Goal: Information Seeking & Learning: Check status

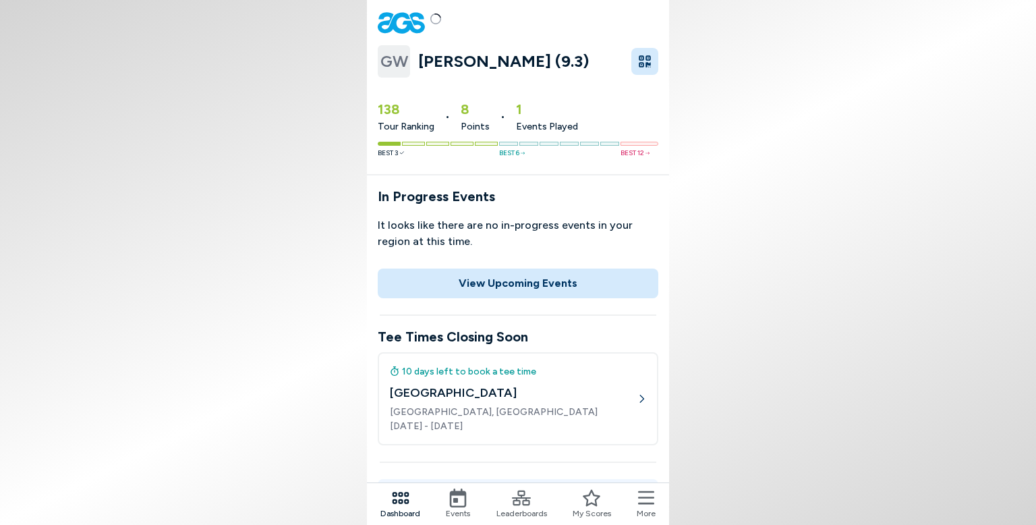
click at [818, 255] on body "GW [PERSON_NAME] (9.3) 138 Tour Ranking • 8 Points • 1 Events Played Best 3 Bes…" at bounding box center [518, 262] width 1036 height 525
click at [498, 373] on div "10 days left to book a tee time" at bounding box center [513, 371] width 247 height 14
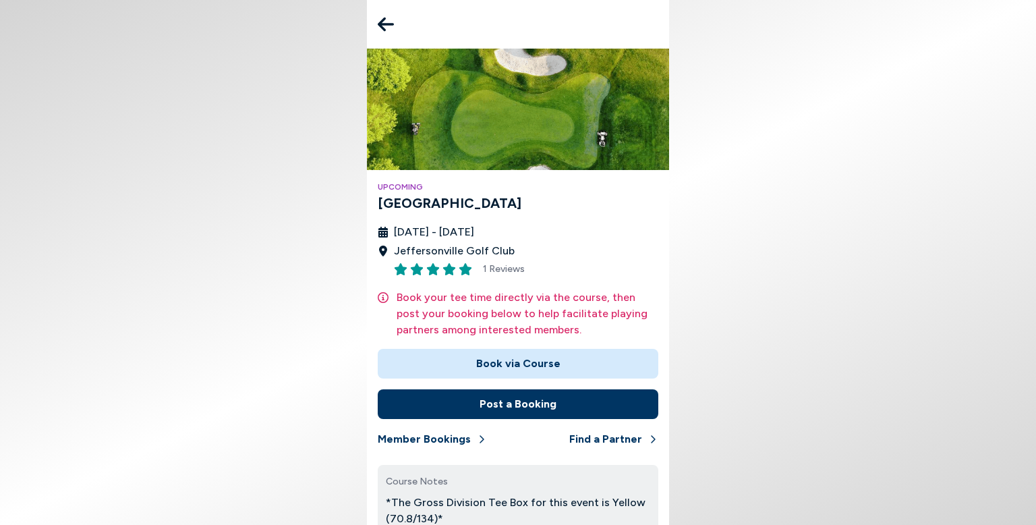
click at [500, 361] on button "Book via Course" at bounding box center [518, 364] width 281 height 30
click at [833, 203] on body "Upcoming [GEOGRAPHIC_DATA] [DATE] - [DATE] Jeffersonville Golf Club 1 Reviews B…" at bounding box center [518, 262] width 1036 height 525
click at [747, 254] on body "Upcoming [GEOGRAPHIC_DATA] [DATE] - [DATE] Jeffersonville Golf Club 1 Reviews B…" at bounding box center [518, 262] width 1036 height 525
click at [659, 245] on div "Upcoming [GEOGRAPHIC_DATA] [DATE] - [DATE] Jeffersonville Golf Club 1 Reviews B…" at bounding box center [518, 300] width 302 height 502
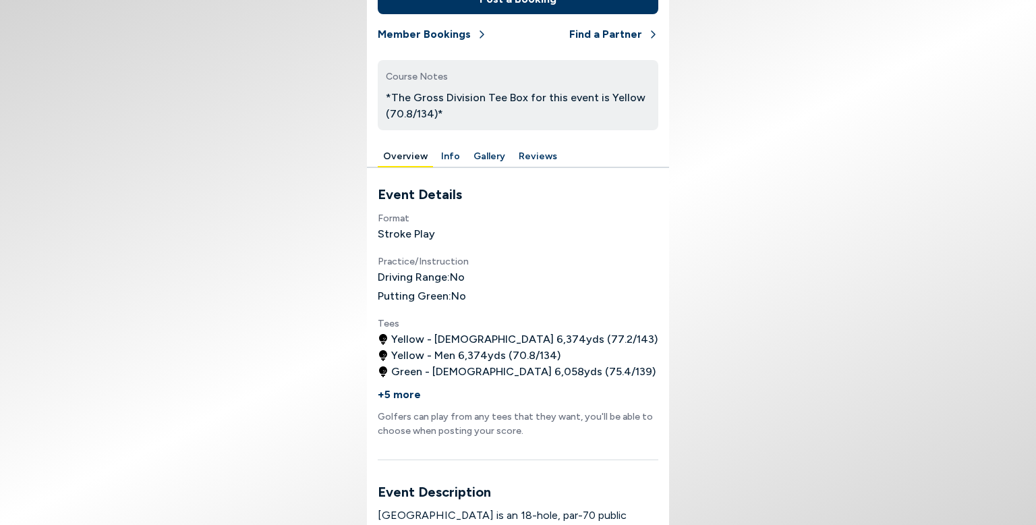
scroll to position [432, 0]
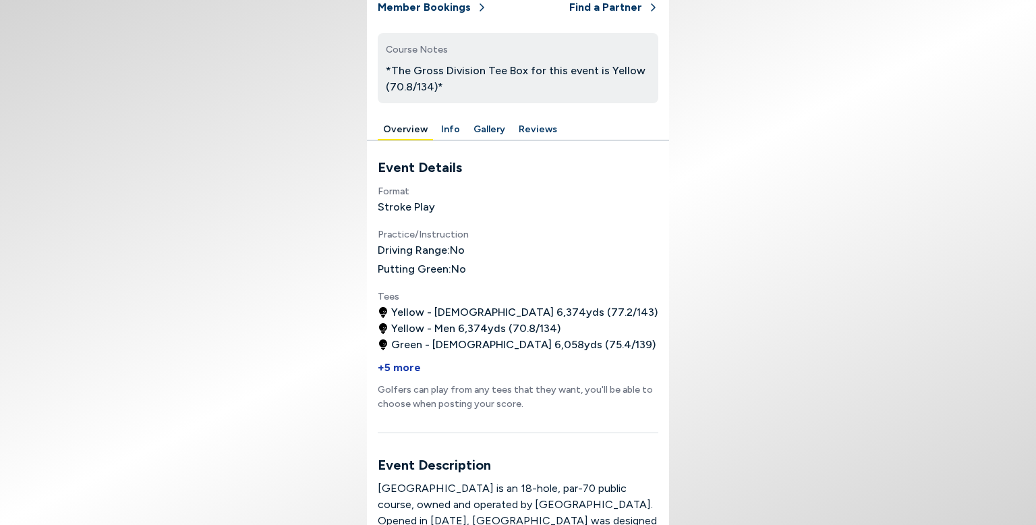
click at [407, 366] on button "+5 more" at bounding box center [399, 368] width 43 height 30
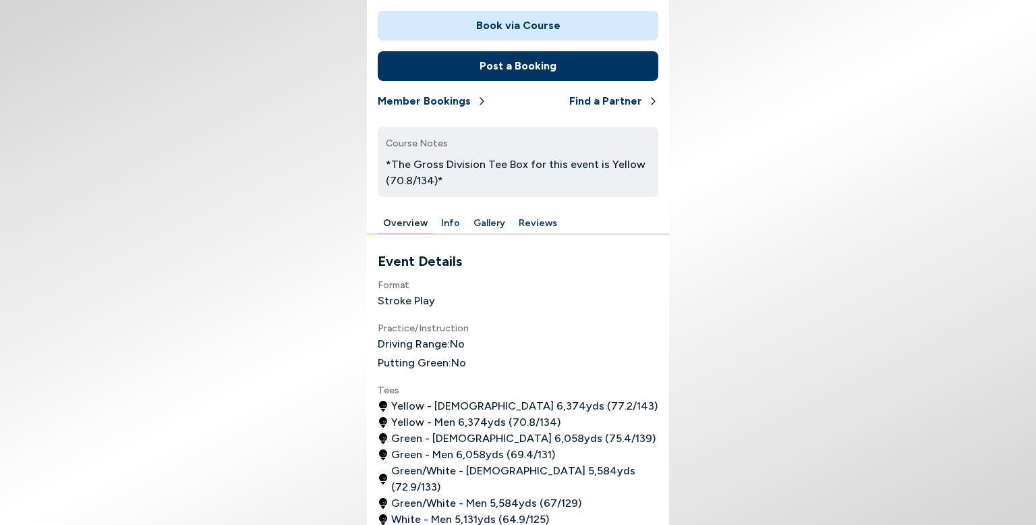
scroll to position [334, 0]
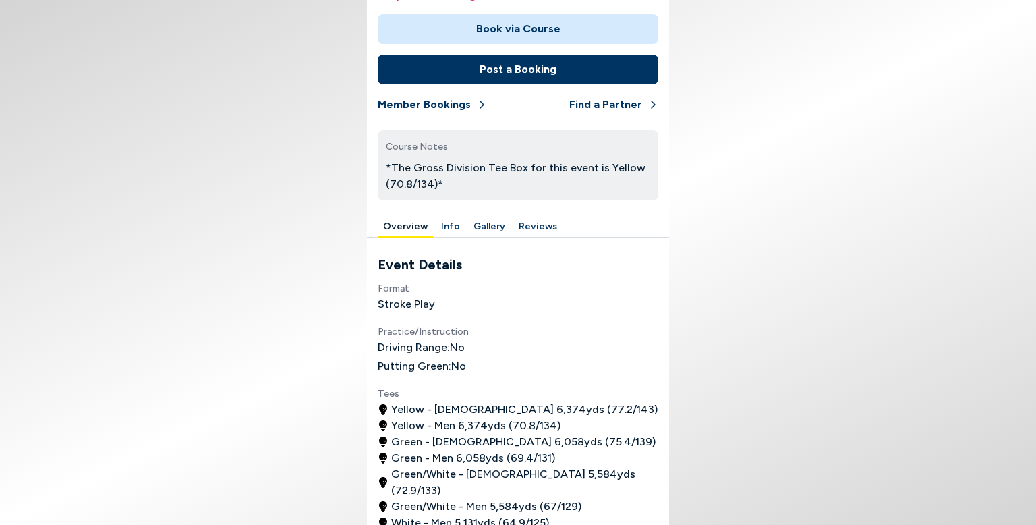
click at [448, 229] on button "Info" at bounding box center [451, 226] width 30 height 21
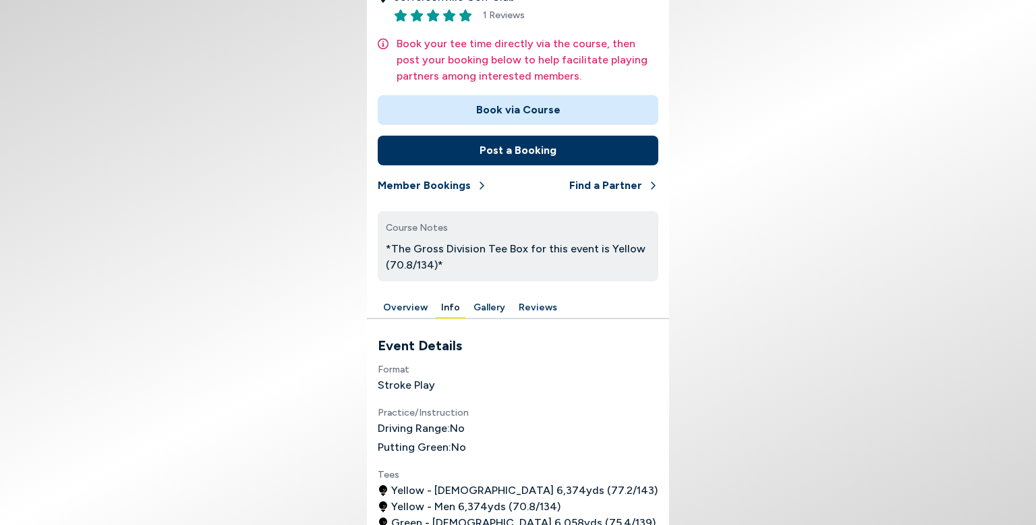
scroll to position [281, 0]
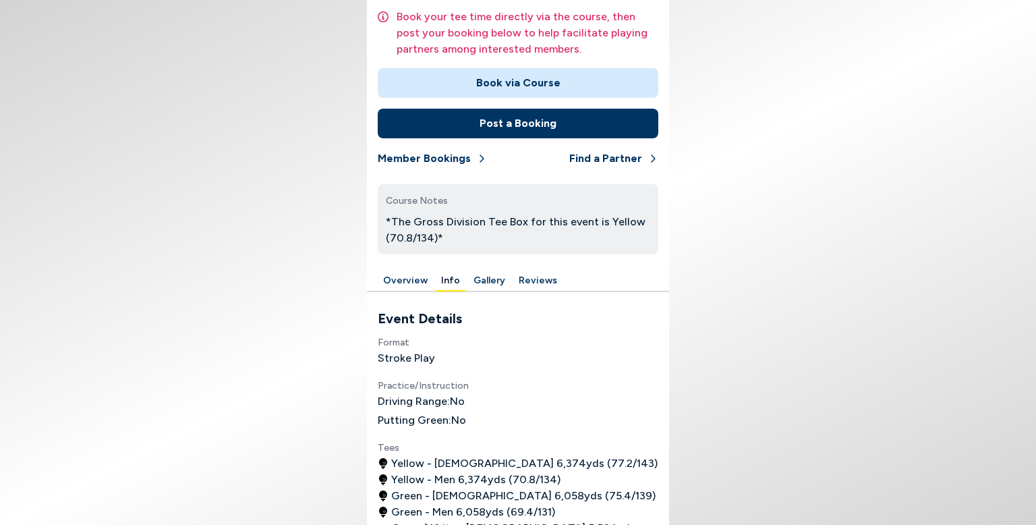
click at [488, 281] on button "Gallery" at bounding box center [489, 280] width 42 height 21
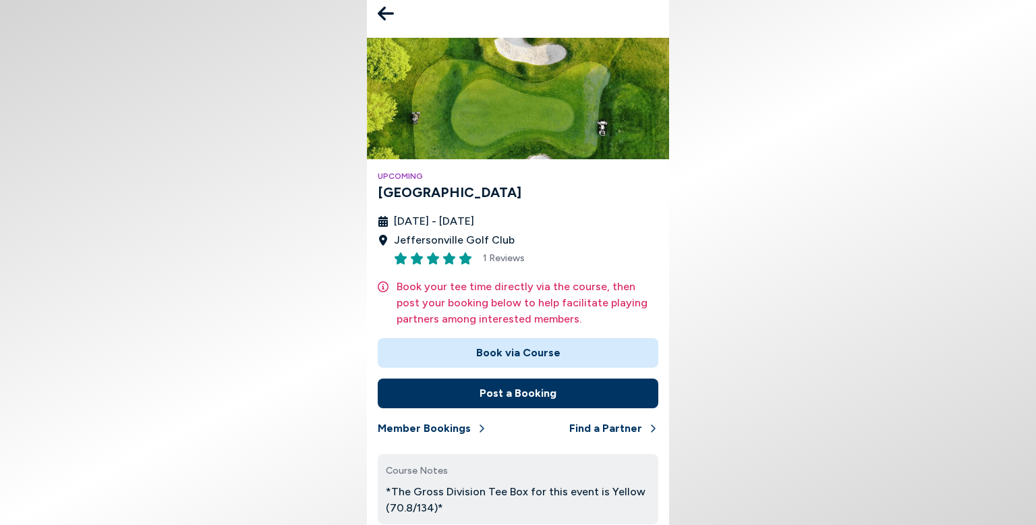
click at [638, 258] on div "[DATE] - [DATE] [GEOGRAPHIC_DATA] 1 Reviews" at bounding box center [518, 240] width 281 height 55
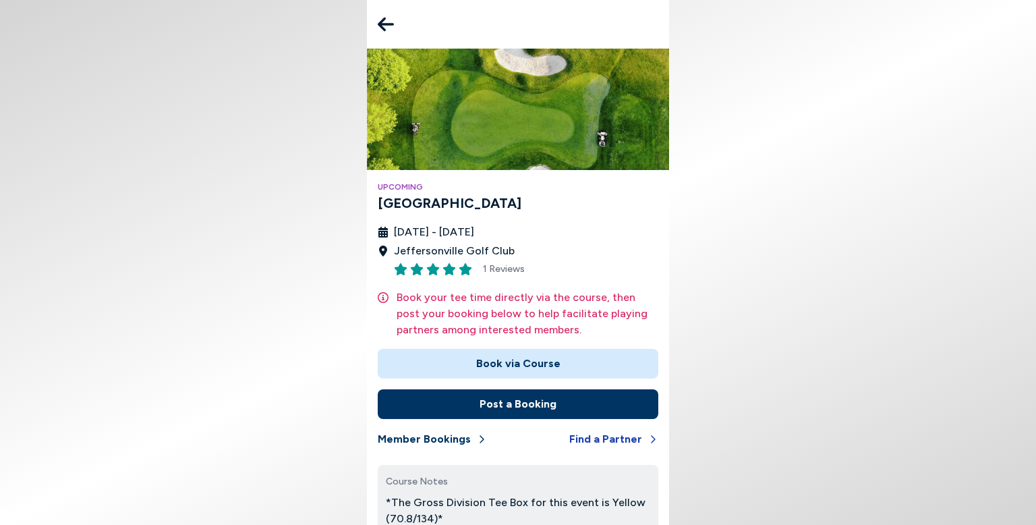
click at [595, 444] on button "Find a Partner" at bounding box center [613, 439] width 89 height 30
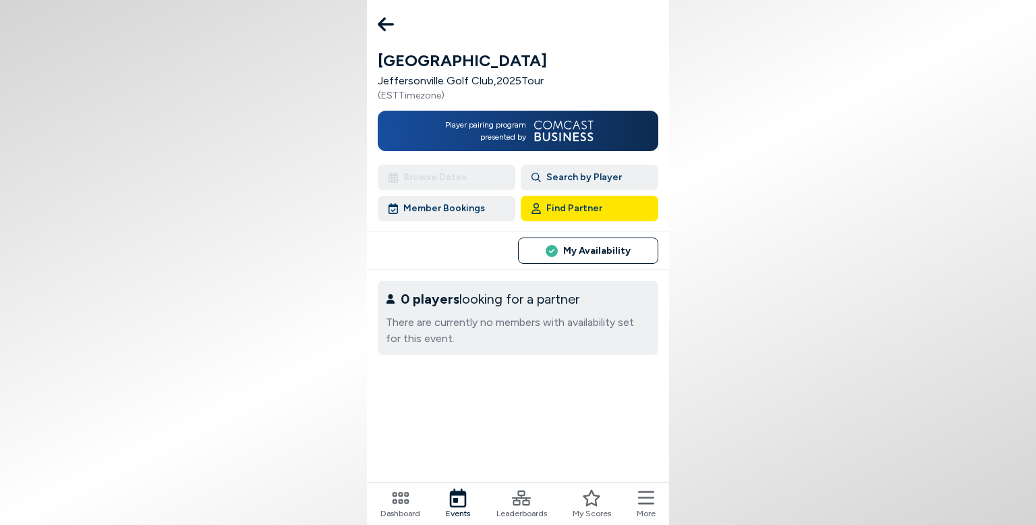
click at [417, 206] on button "Member Bookings" at bounding box center [447, 209] width 138 height 26
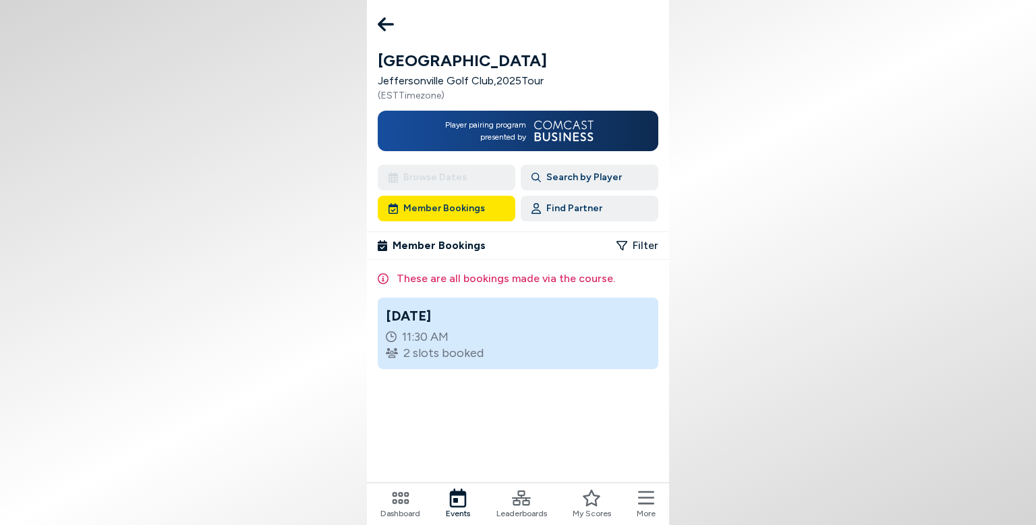
click at [388, 27] on icon at bounding box center [386, 24] width 16 height 27
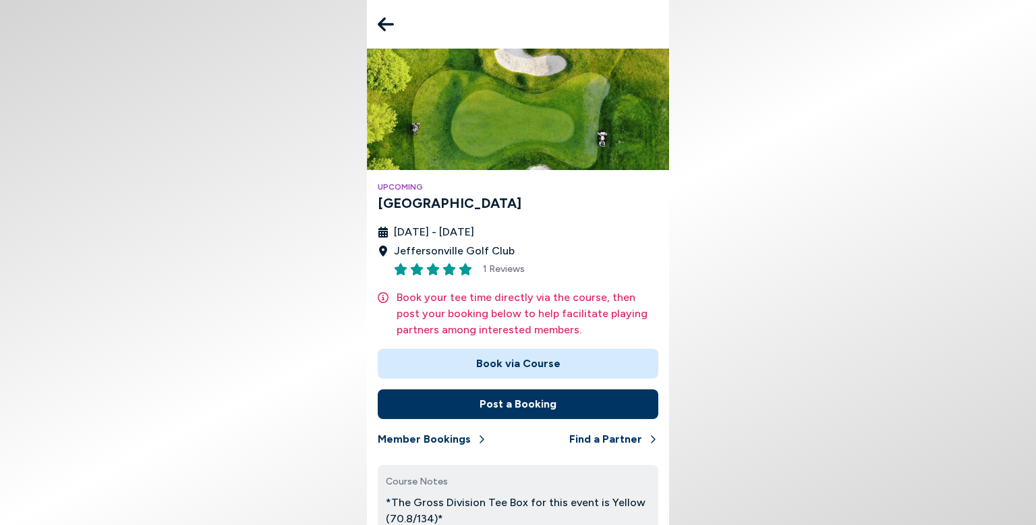
click at [388, 27] on icon at bounding box center [386, 24] width 16 height 27
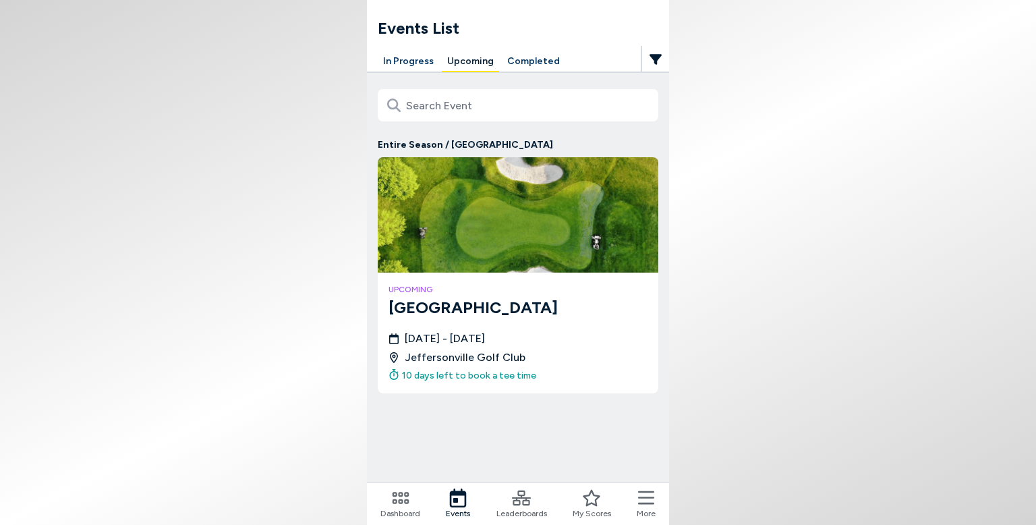
click at [518, 61] on button "Completed" at bounding box center [533, 61] width 63 height 21
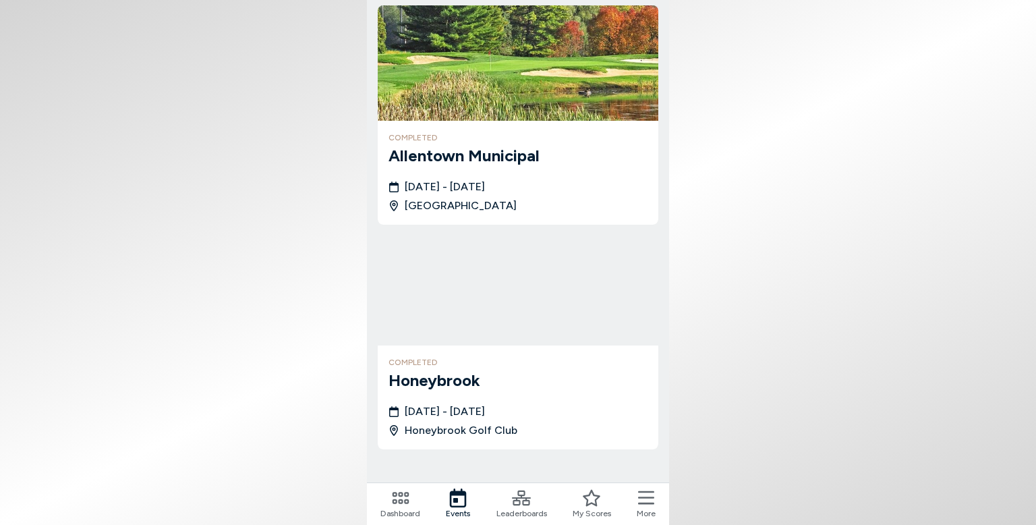
scroll to position [405, 0]
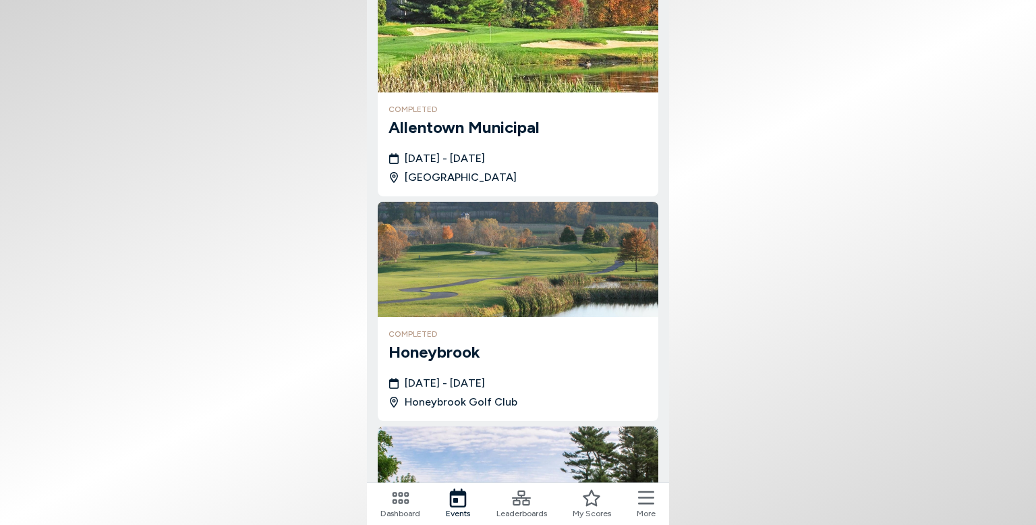
click at [499, 59] on img at bounding box center [518, 34] width 281 height 115
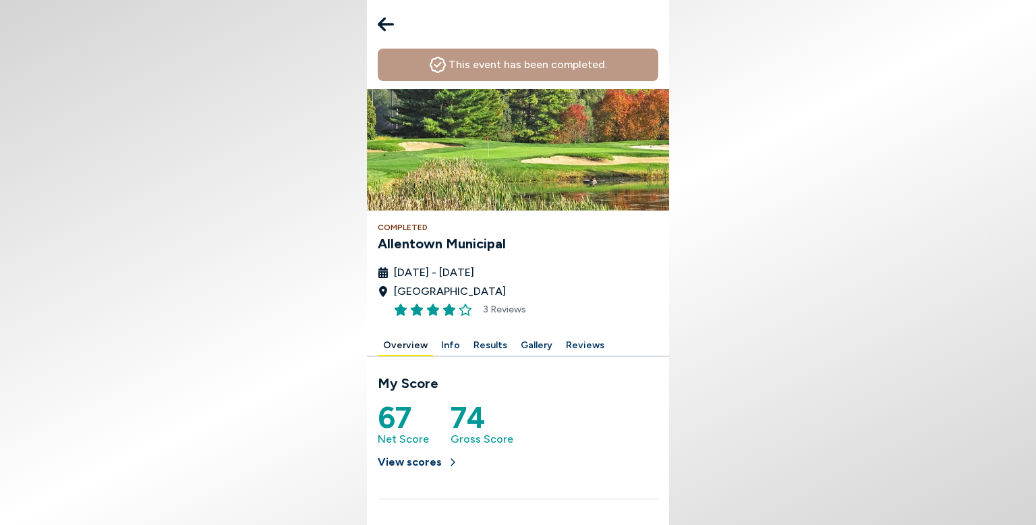
click at [632, 302] on div "[DATE] - [DATE] [GEOGRAPHIC_DATA] 3 Reviews" at bounding box center [518, 291] width 281 height 55
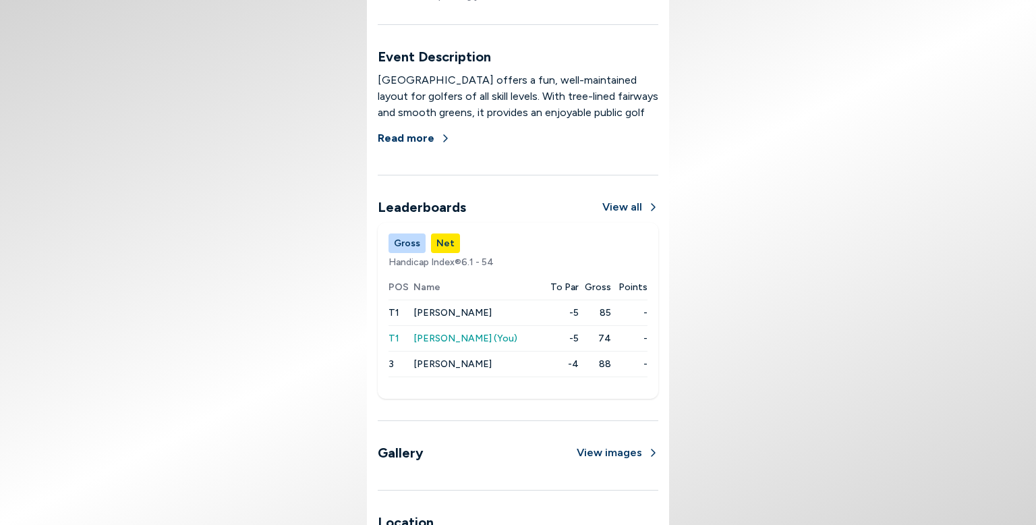
scroll to position [863, 0]
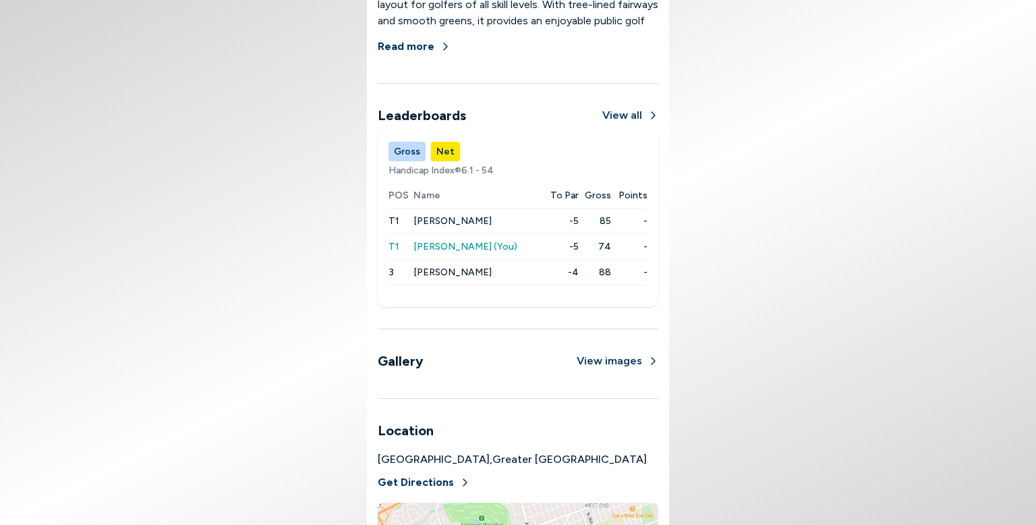
click at [627, 116] on button "View all" at bounding box center [630, 115] width 56 height 16
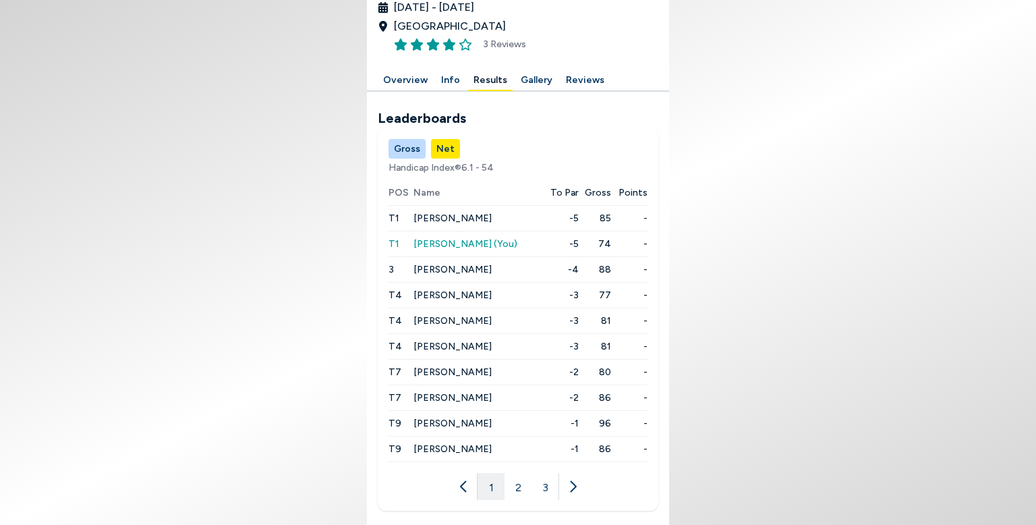
scroll to position [268, 0]
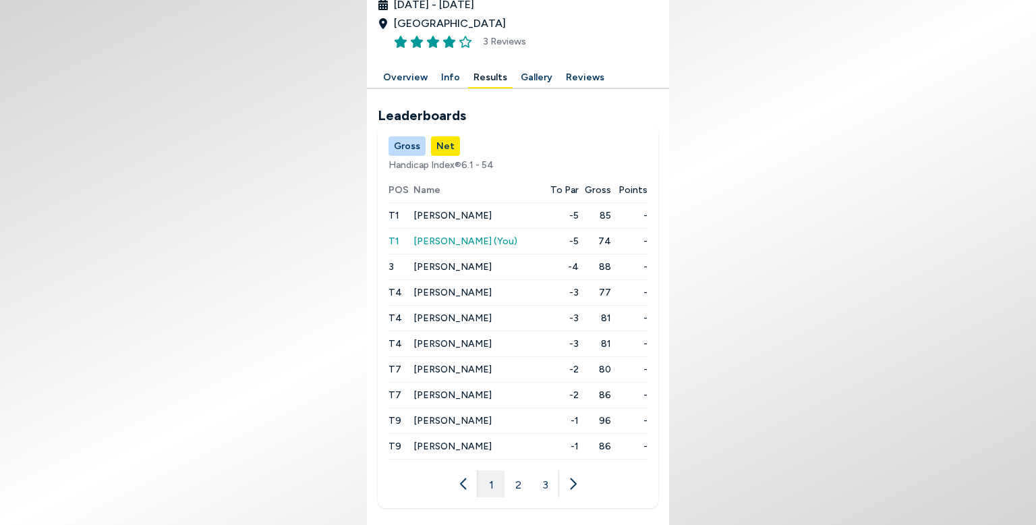
click at [484, 80] on button "Results" at bounding box center [490, 77] width 45 height 21
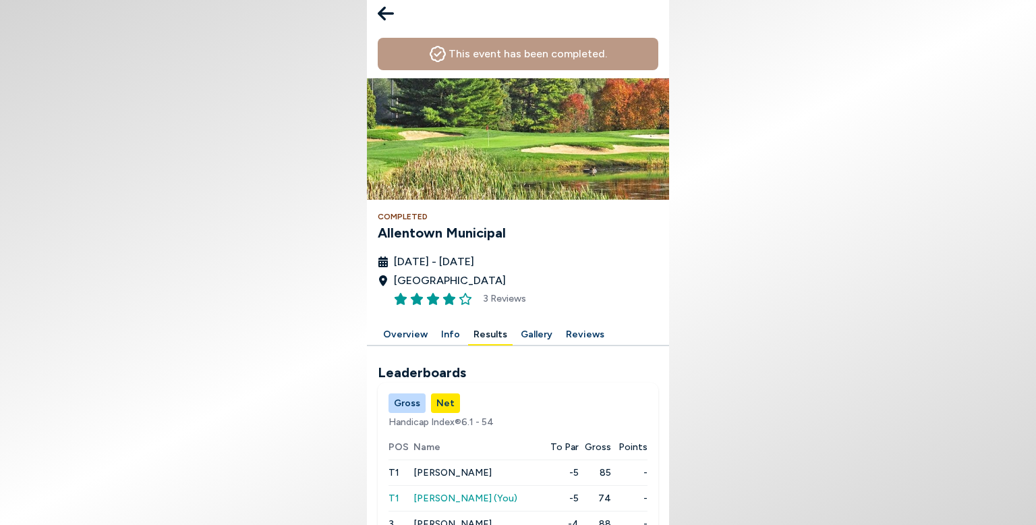
click at [595, 262] on div "[DATE] - [DATE] [GEOGRAPHIC_DATA] 3 Reviews" at bounding box center [518, 281] width 281 height 55
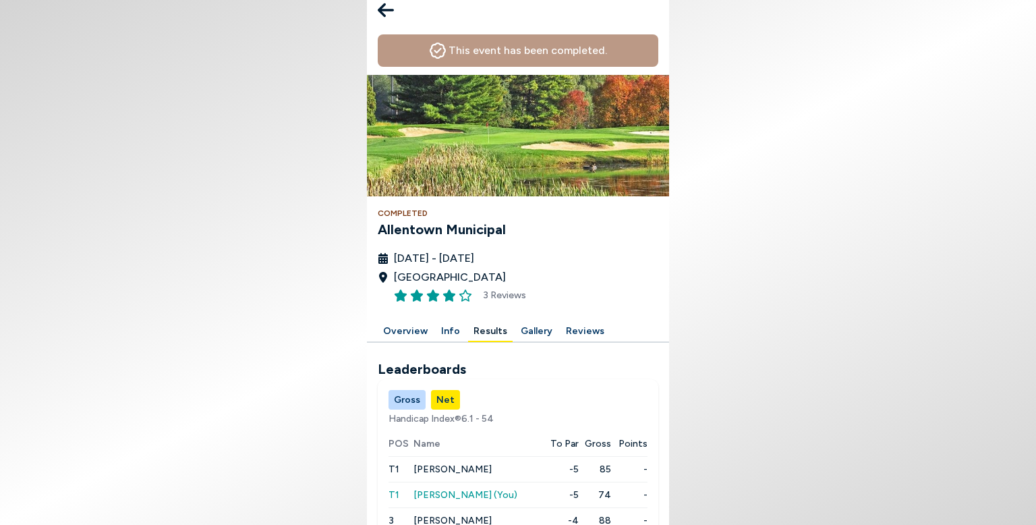
scroll to position [0, 0]
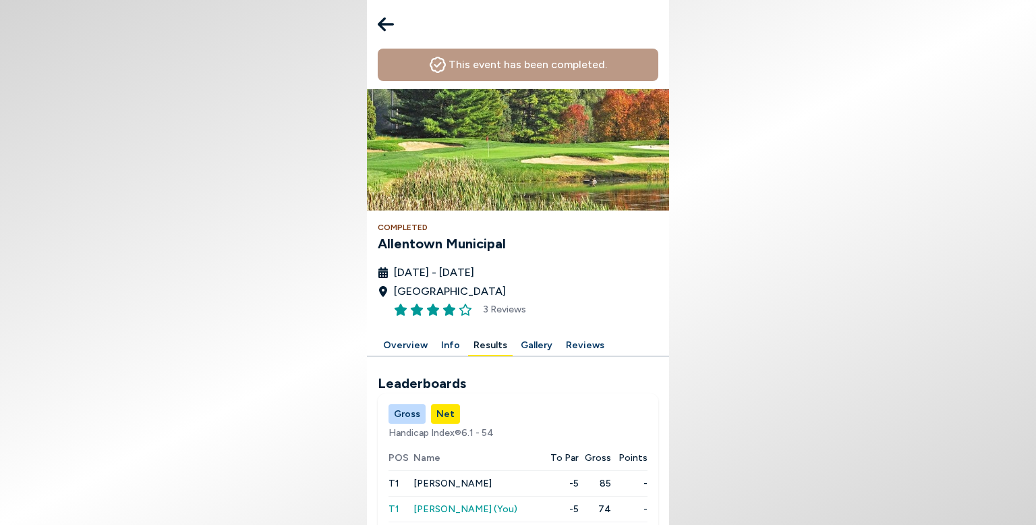
click at [382, 26] on icon at bounding box center [386, 25] width 16 height 14
